Goal: Navigation & Orientation: Find specific page/section

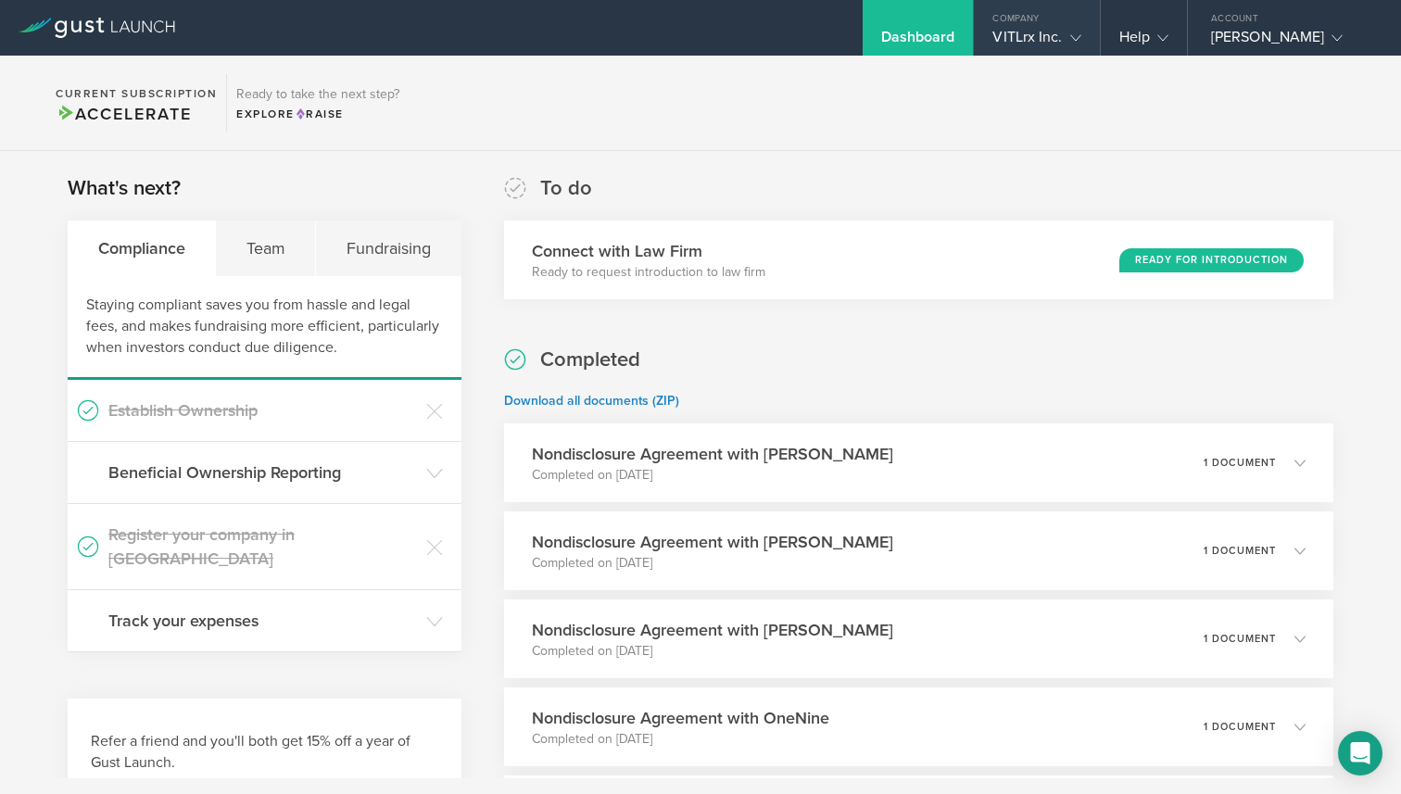
click at [1036, 28] on div "VITLrx Inc." at bounding box center [1037, 42] width 88 height 28
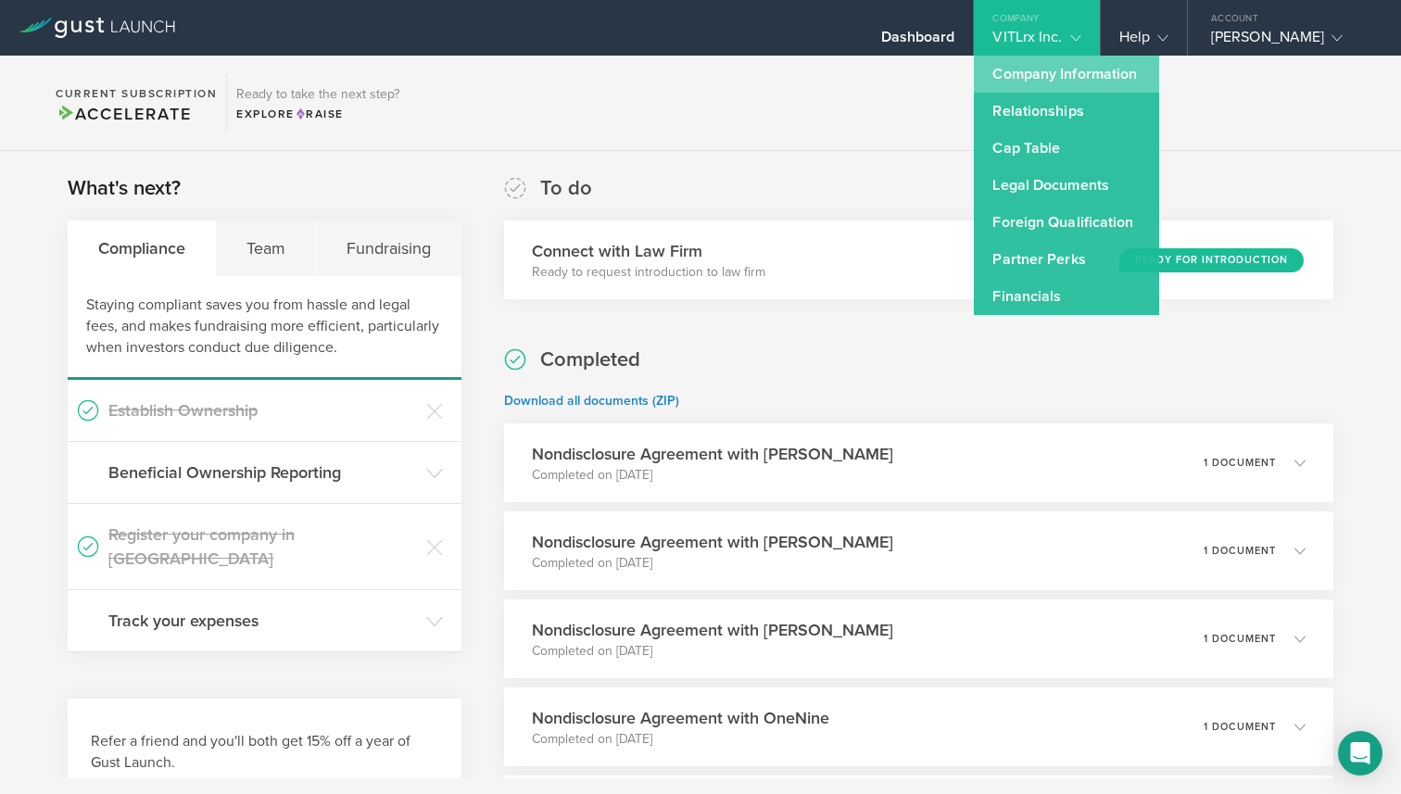
click at [1033, 74] on link "Company Information" at bounding box center [1066, 74] width 185 height 37
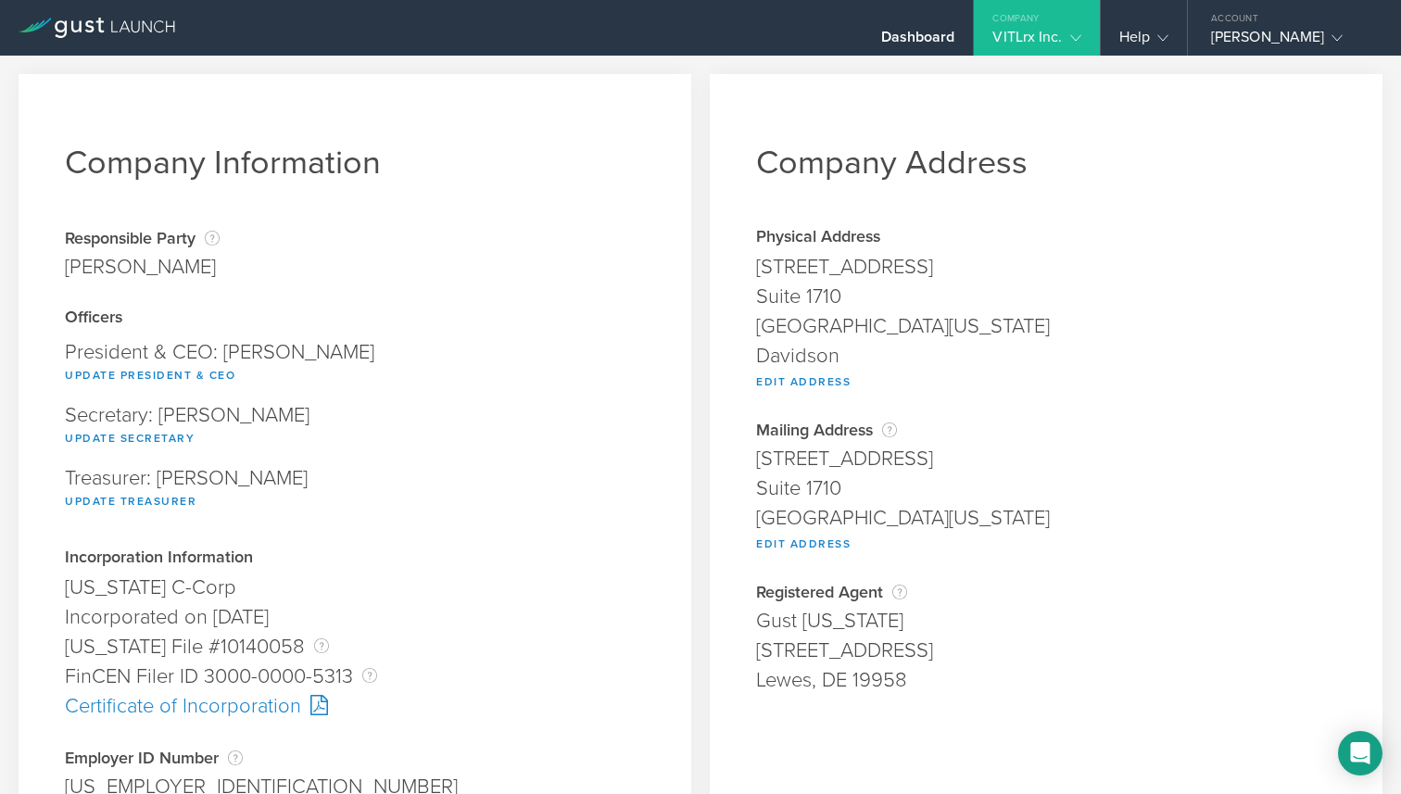
click at [1042, 22] on div "Company" at bounding box center [1036, 14] width 125 height 28
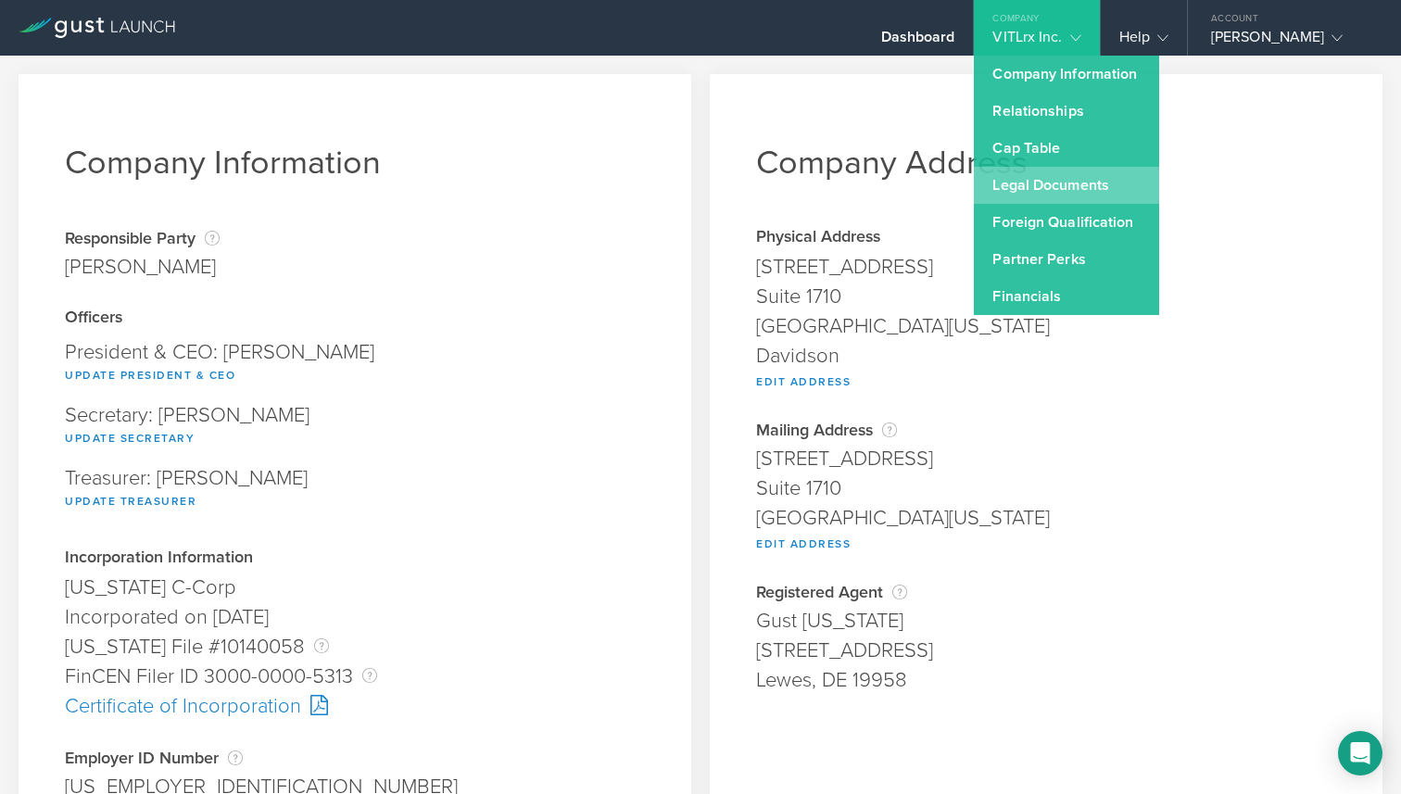
click at [1032, 186] on link "Legal Documents" at bounding box center [1066, 185] width 185 height 37
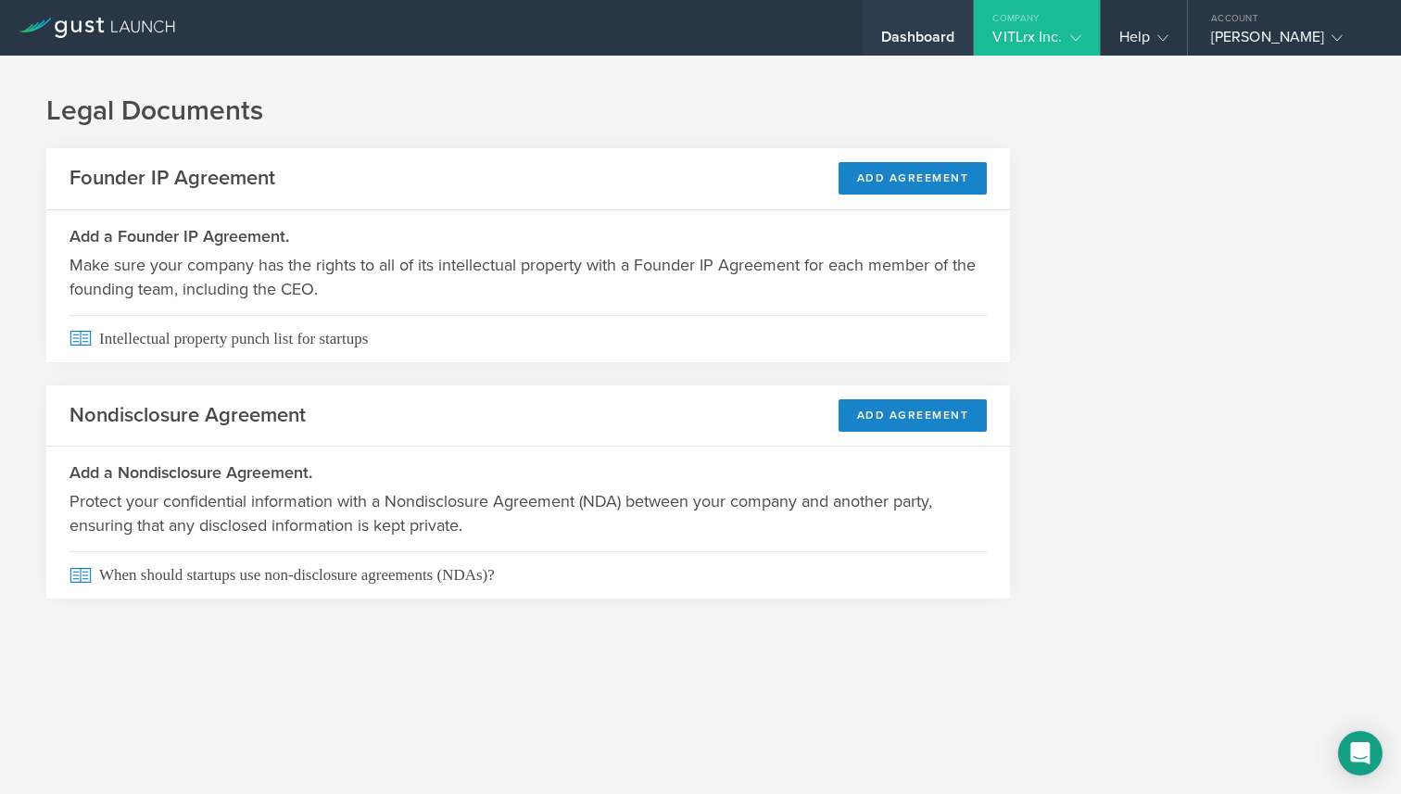
click at [925, 36] on div "Dashboard" at bounding box center [918, 42] width 74 height 28
